Goal: Task Accomplishment & Management: Manage account settings

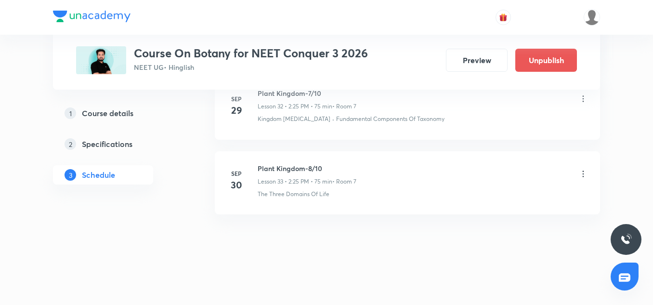
click at [578, 175] on div "Plant Kingdom-8/10 Lesson 33 • 2:25 PM • 75 min • Room 7" at bounding box center [423, 174] width 330 height 23
click at [582, 173] on icon at bounding box center [583, 174] width 10 height 10
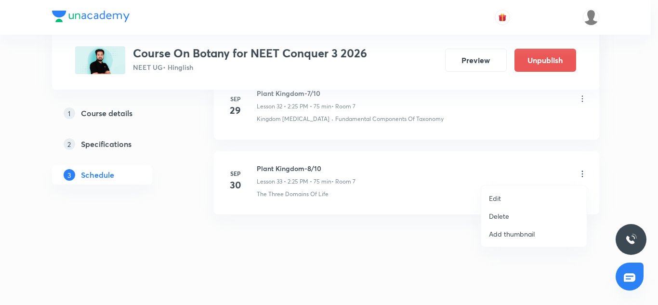
click at [500, 198] on p "Edit" at bounding box center [495, 198] width 12 height 10
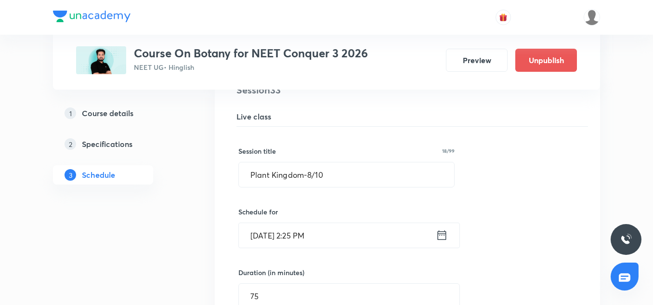
scroll to position [2527, 0]
click at [277, 182] on input "Plant Kingdom-8/10" at bounding box center [346, 176] width 215 height 25
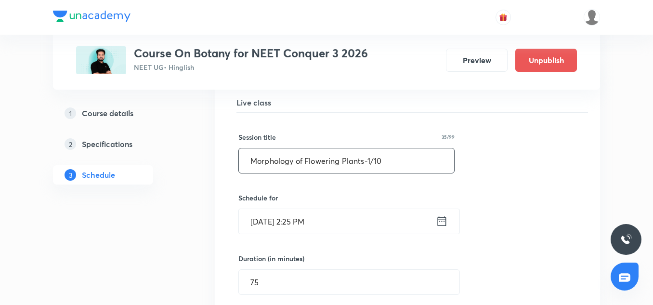
scroll to position [2546, 0]
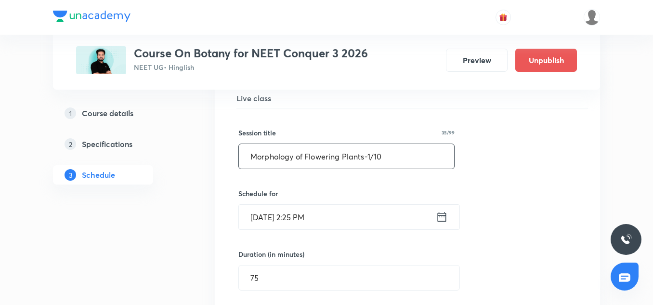
click at [390, 155] on input "Morphology of Flowering Plants-1/10" at bounding box center [346, 156] width 215 height 25
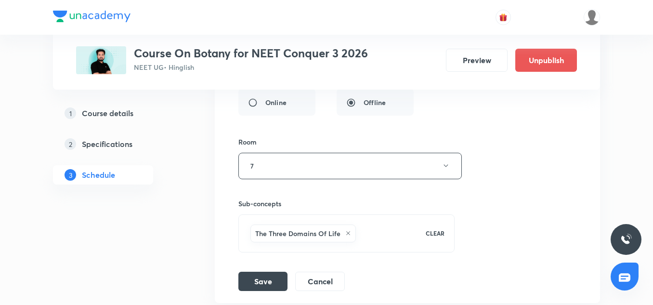
scroll to position [2872, 0]
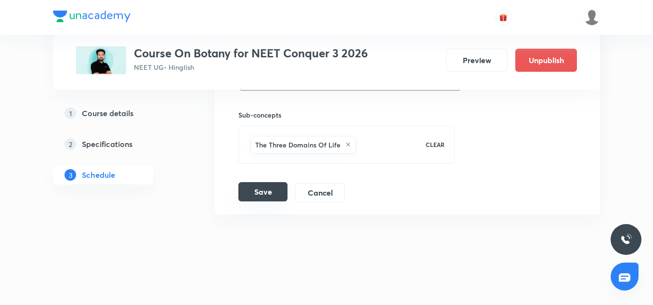
type input "Morphology of Flowering Plants-1/10"
click at [266, 199] on button "Save" at bounding box center [262, 191] width 49 height 19
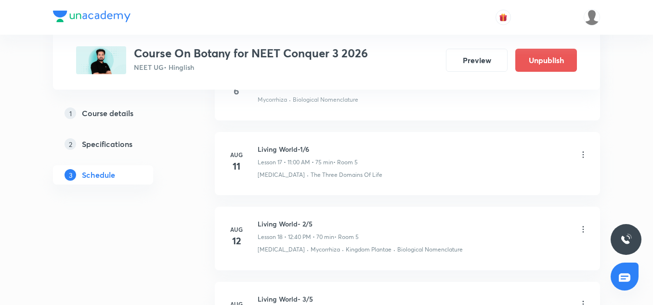
scroll to position [1320, 0]
